Goal: Task Accomplishment & Management: Manage account settings

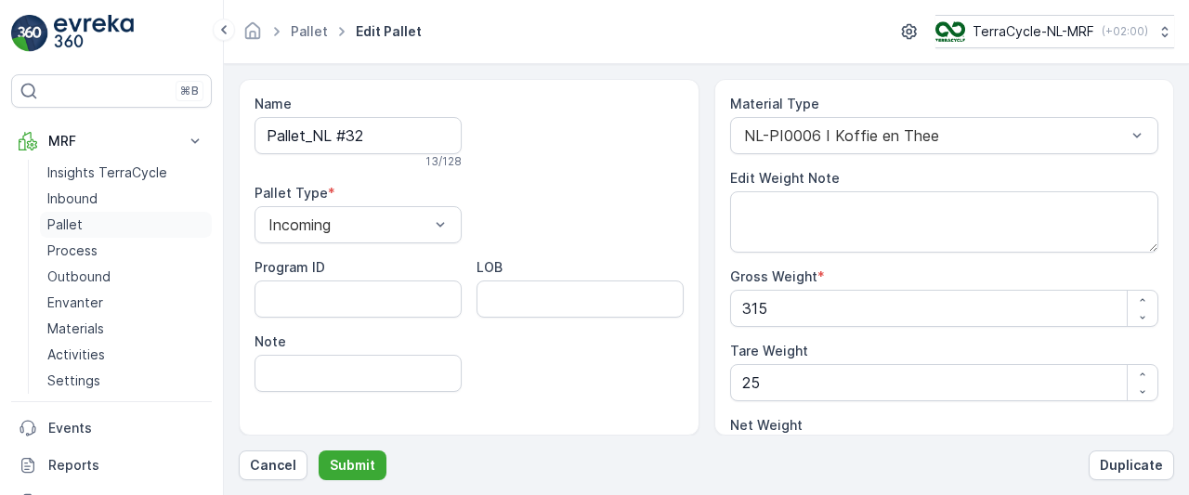
click at [65, 220] on p "Pallet" at bounding box center [64, 224] width 35 height 19
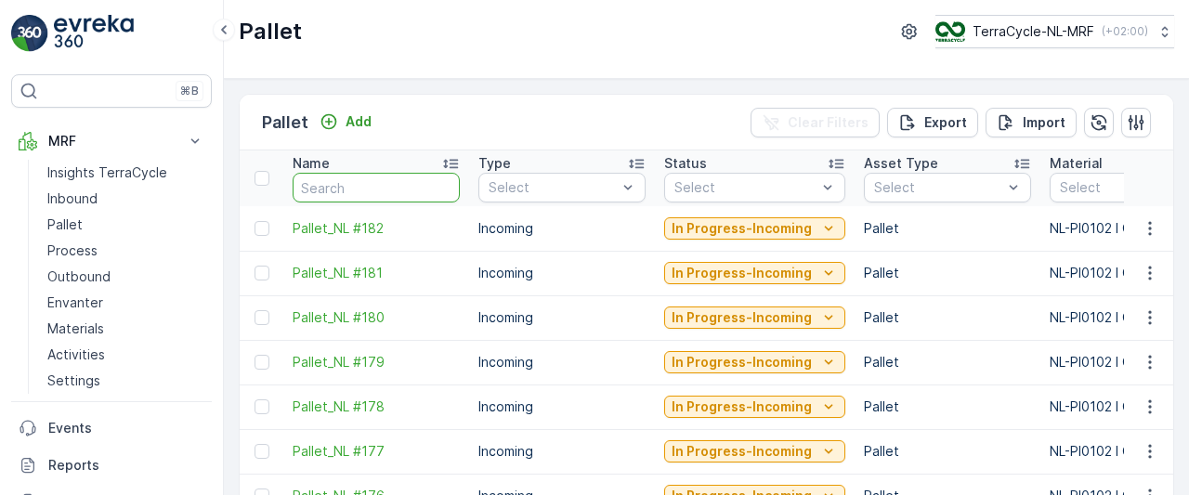
click at [368, 187] on input "text" at bounding box center [375, 188] width 167 height 30
type input "4"
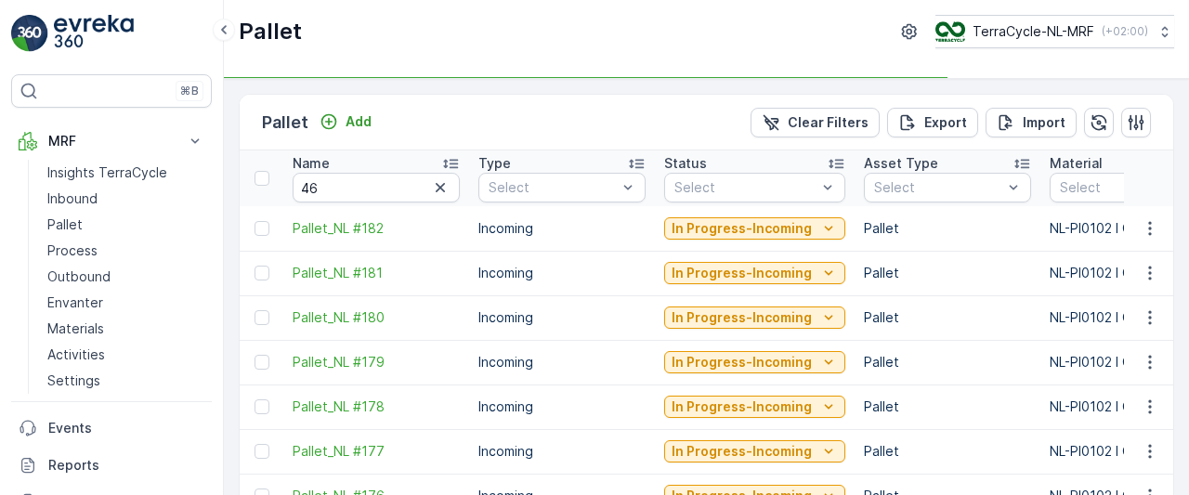
type input "4"
click at [368, 187] on input "46" at bounding box center [375, 188] width 167 height 30
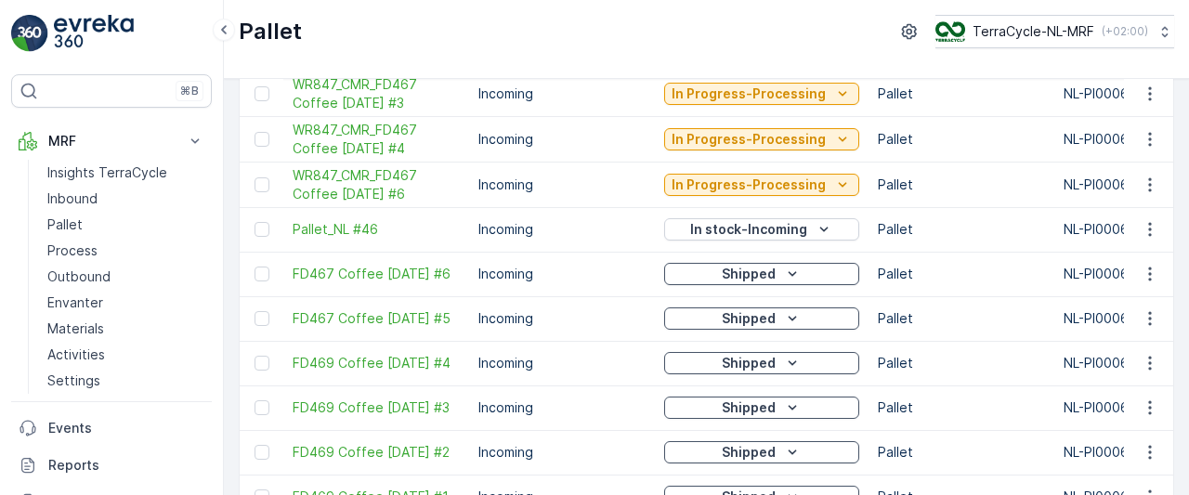
scroll to position [725, 0]
click at [1140, 226] on icon "button" at bounding box center [1149, 230] width 19 height 19
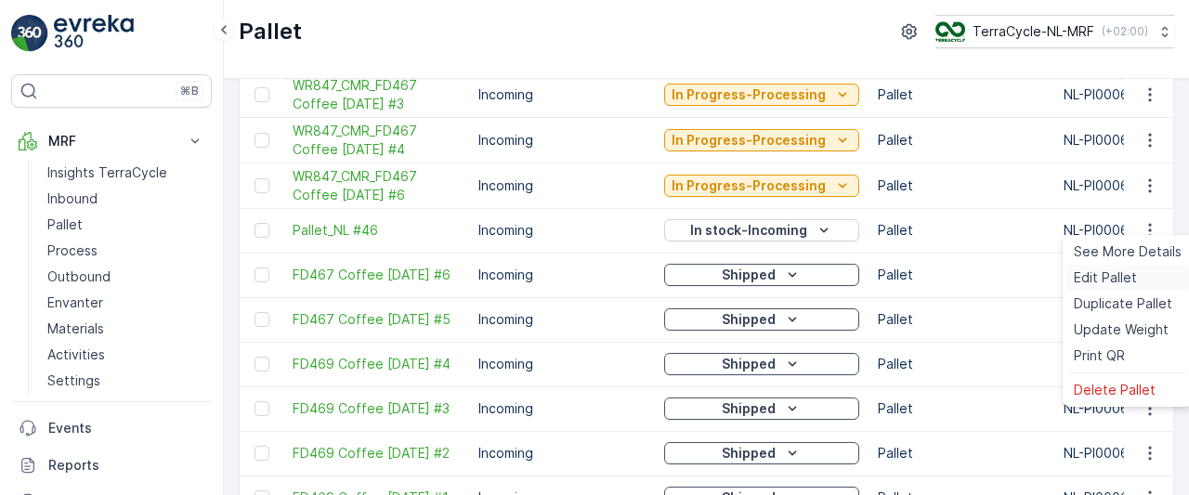
click at [1106, 279] on span "Edit Pallet" at bounding box center [1104, 277] width 63 height 19
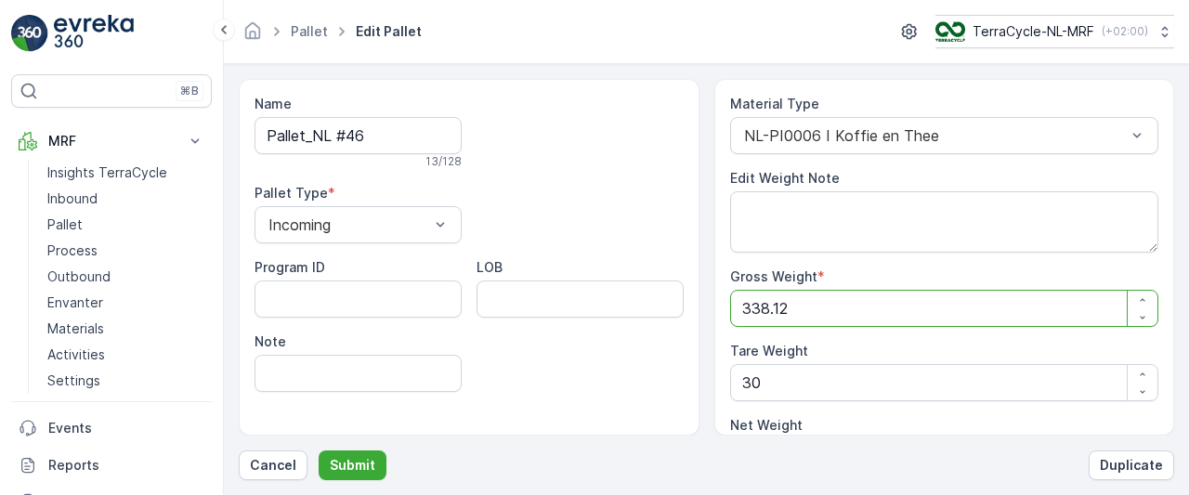
click at [869, 310] on Weight "338.12" at bounding box center [944, 308] width 429 height 37
type Weight "338.1"
type Weight "308.1"
type Weight "338"
type Weight "308"
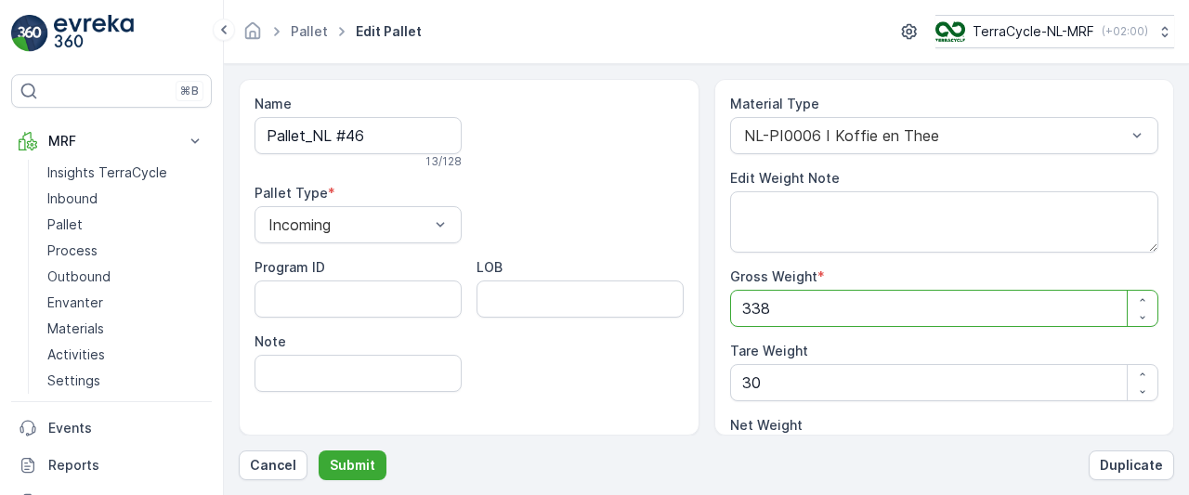
type Weight "33"
type Weight "3"
type Weight "-27"
type Weight "0"
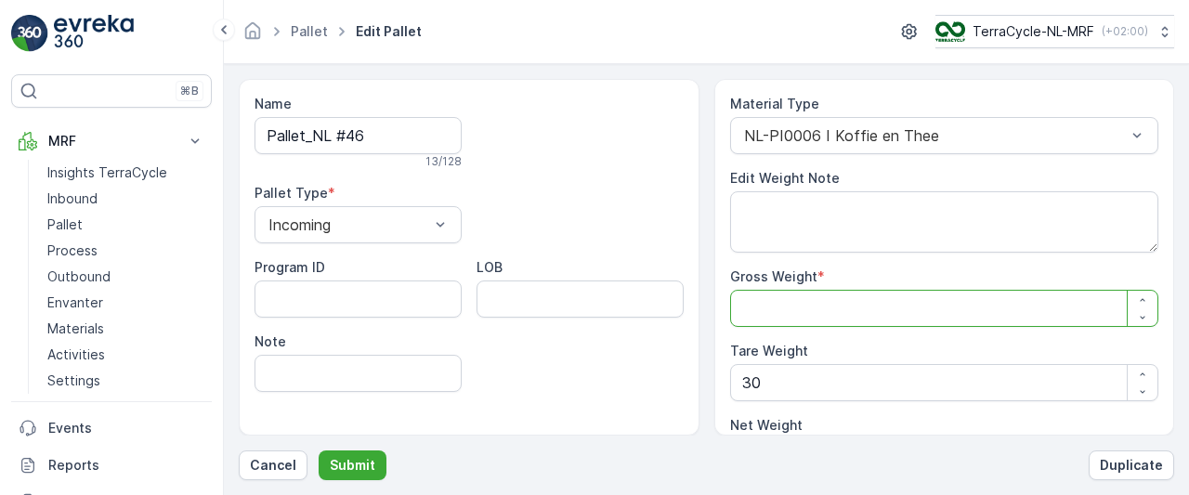
type Weight "3"
type Weight "-27"
type Weight "30"
type Weight "0"
type Weight "304"
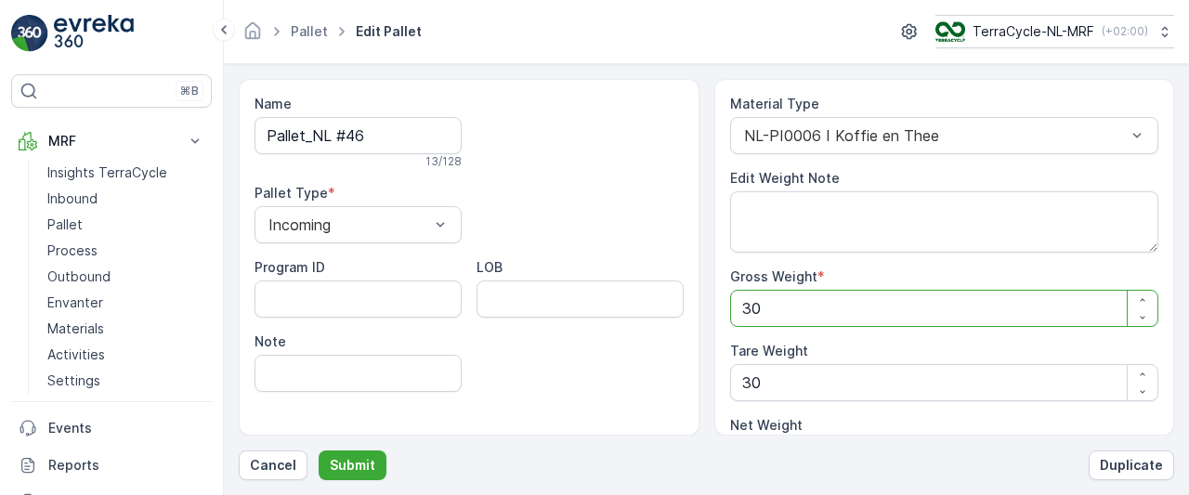
type Weight "274"
type Weight "304"
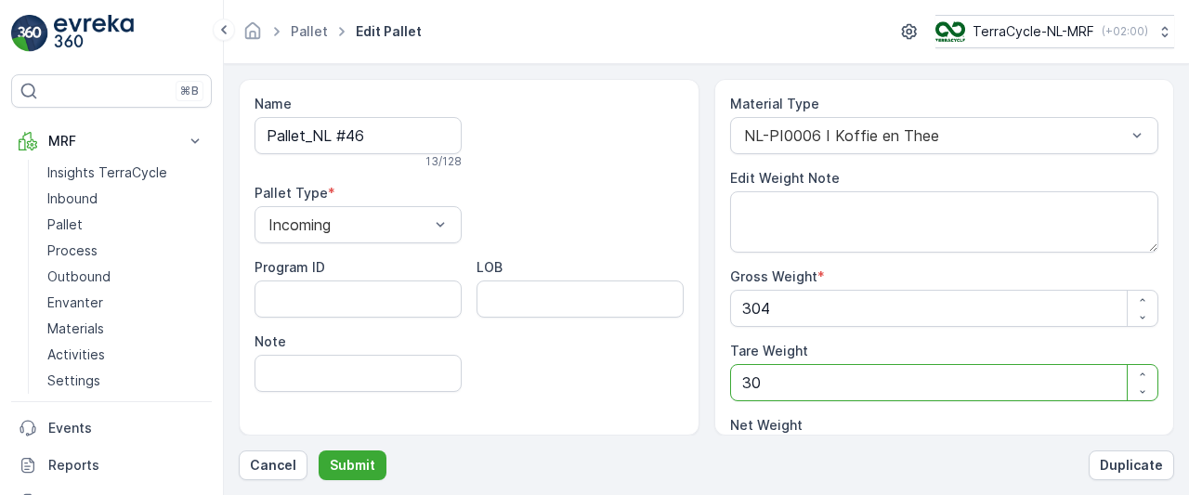
click at [808, 380] on Weight "30" at bounding box center [944, 382] width 429 height 37
type Weight "3"
type Weight "301"
type Weight "0"
type Weight "2"
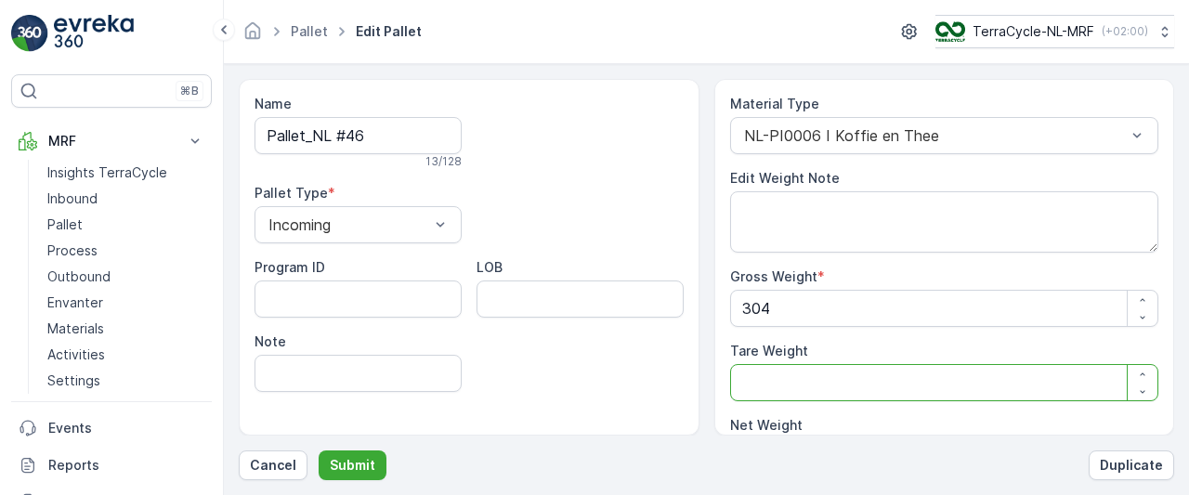
type Weight "302"
type Weight "25"
type Weight "279"
type Weight "25"
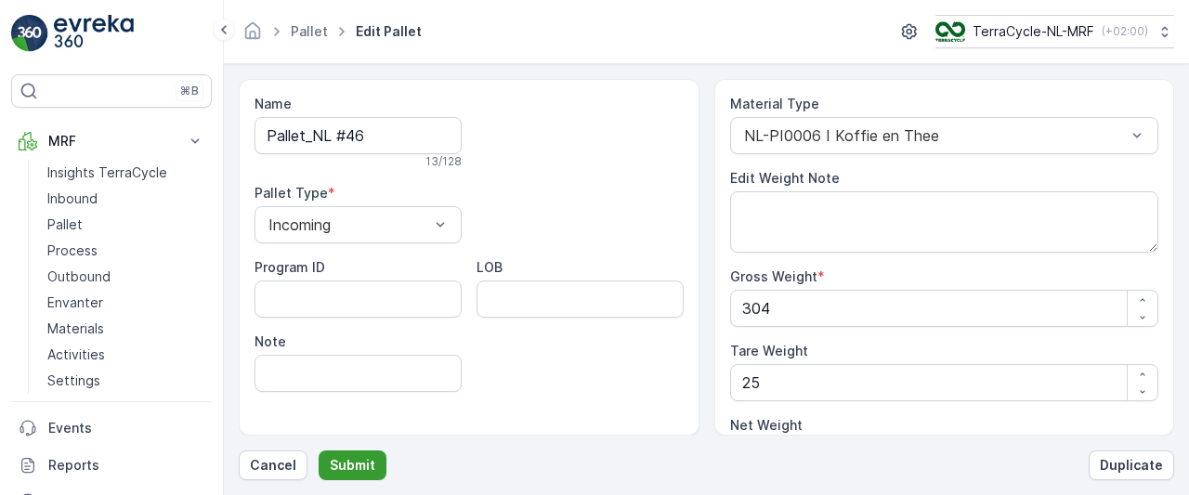
click at [365, 466] on p "Submit" at bounding box center [352, 465] width 45 height 19
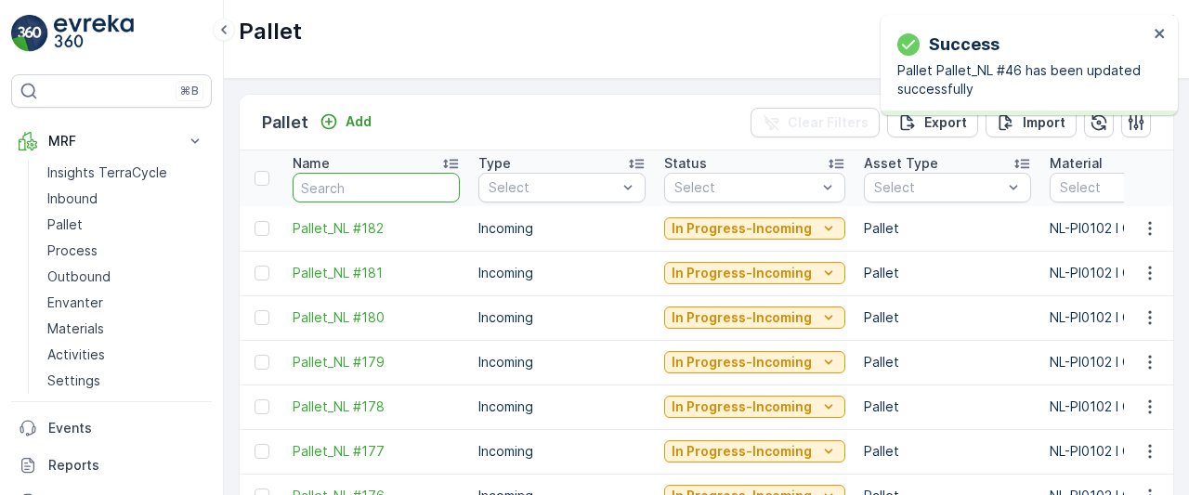
click at [376, 188] on input "text" at bounding box center [375, 188] width 167 height 30
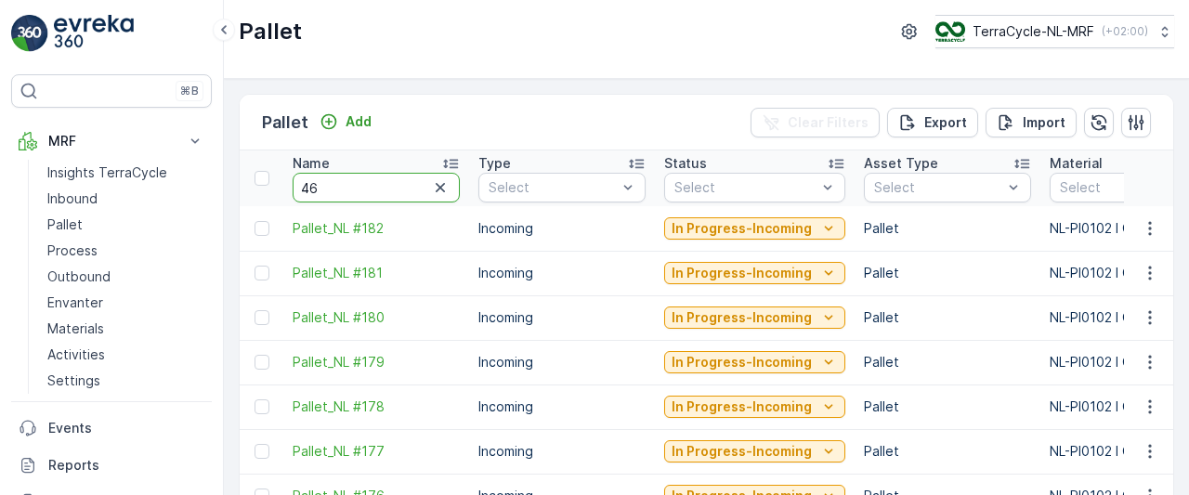
type input "467"
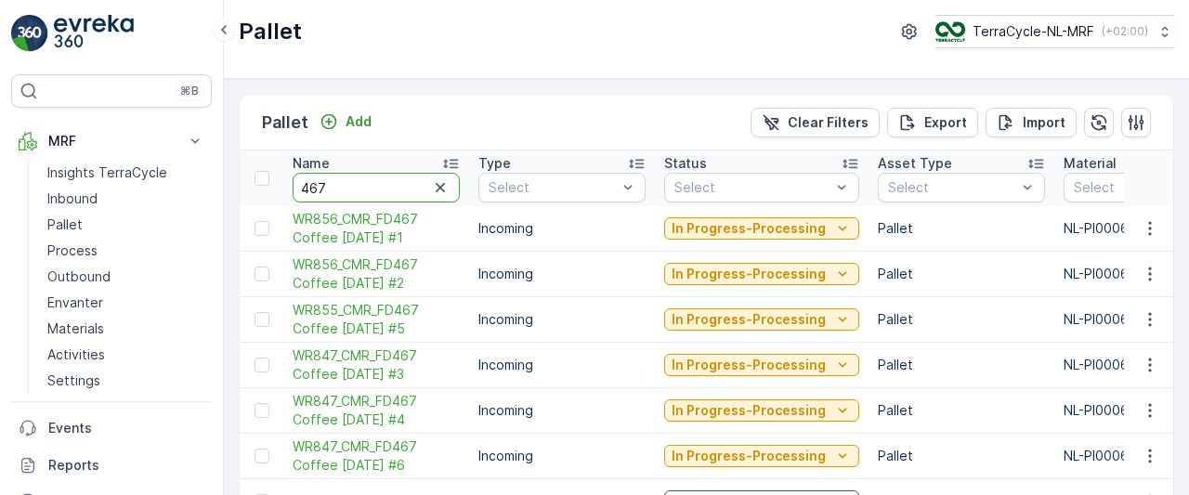
click at [361, 185] on input "467" at bounding box center [375, 188] width 167 height 30
type input "46"
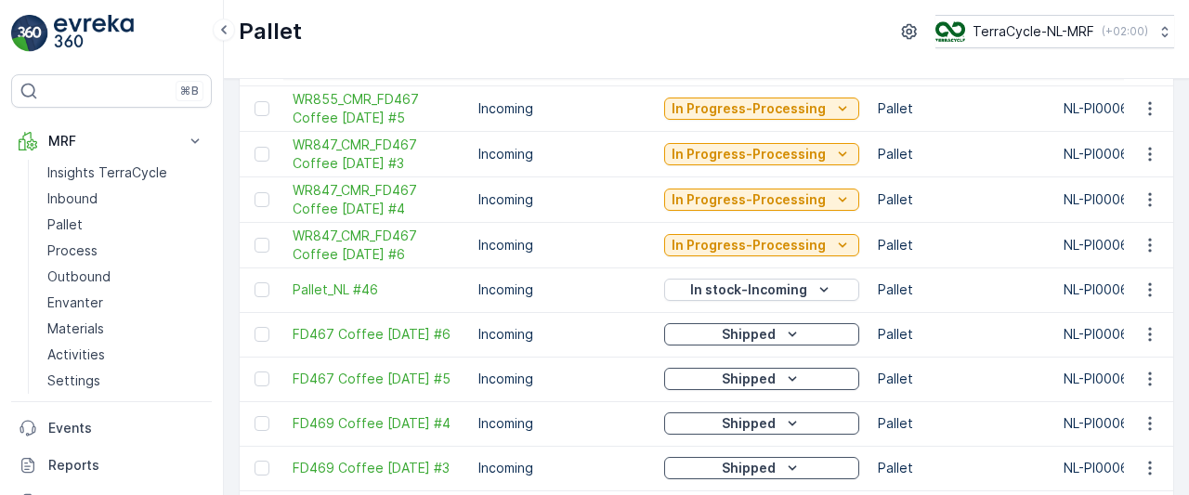
scroll to position [669, 0]
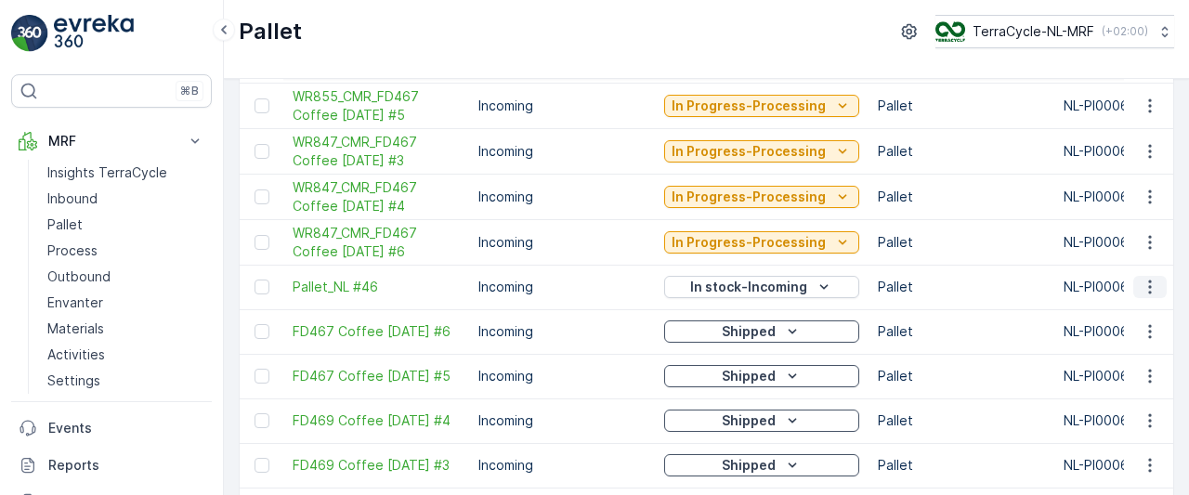
click at [1142, 280] on icon "button" at bounding box center [1149, 287] width 19 height 19
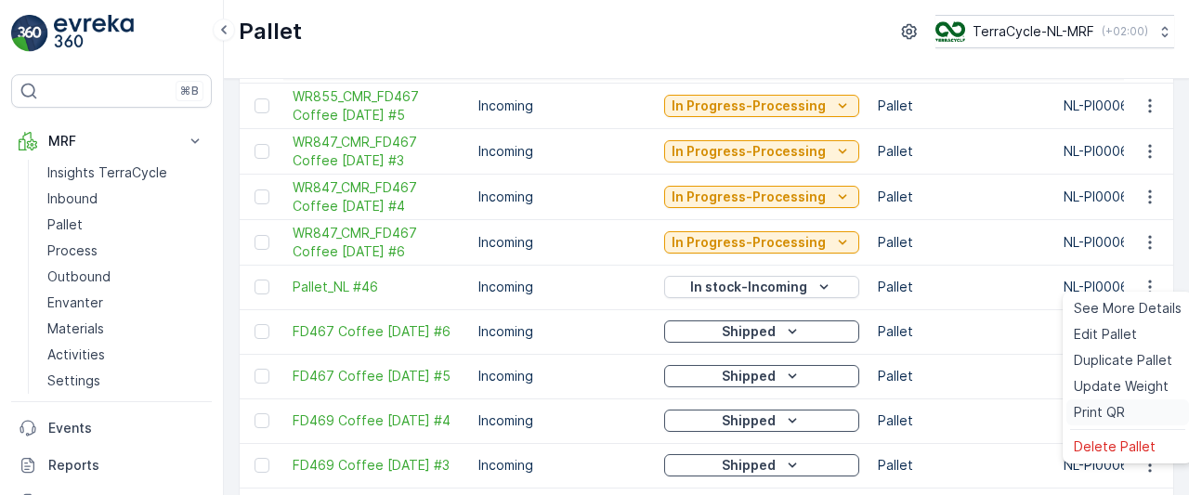
click at [1101, 409] on span "Print QR" at bounding box center [1098, 412] width 51 height 19
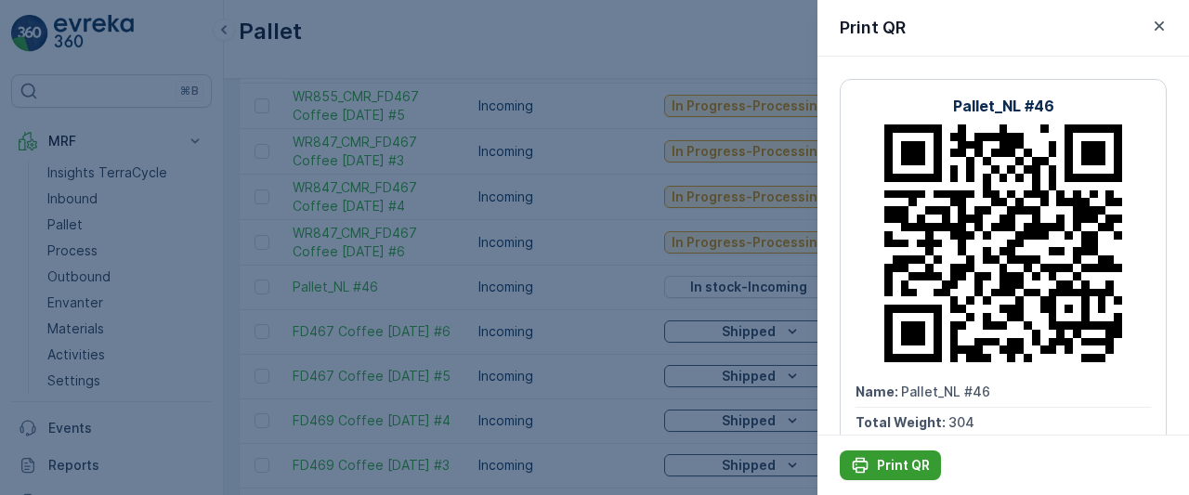
click at [884, 469] on p "Print QR" at bounding box center [903, 465] width 53 height 19
click at [875, 465] on div "Print QR" at bounding box center [890, 465] width 79 height 19
